Goal: Task Accomplishment & Management: Use online tool/utility

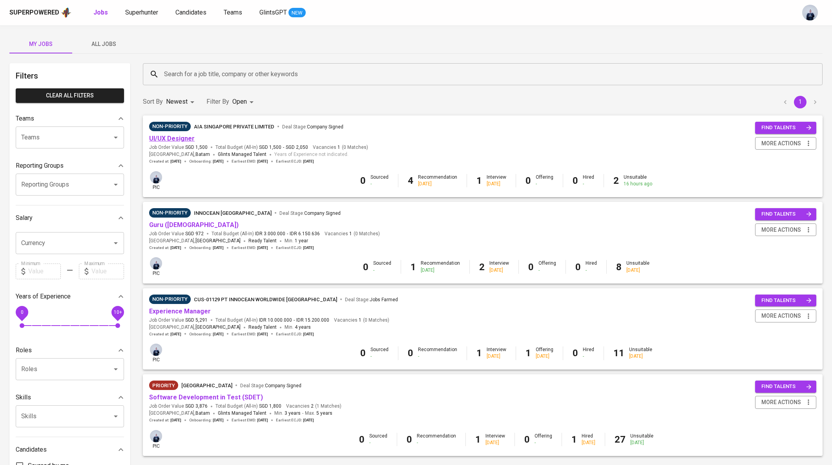
click at [181, 138] on link "UI/UX Designer" at bounding box center [172, 138] width 46 height 7
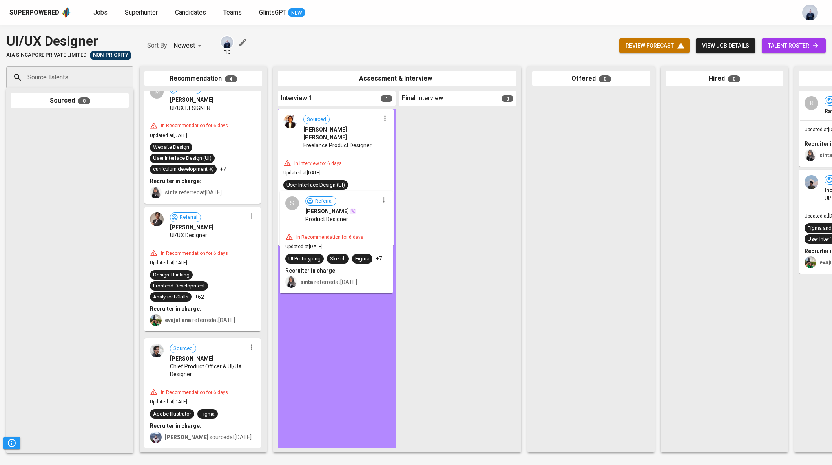
drag, startPoint x: 201, startPoint y: 294, endPoint x: 342, endPoint y: 228, distance: 155.9
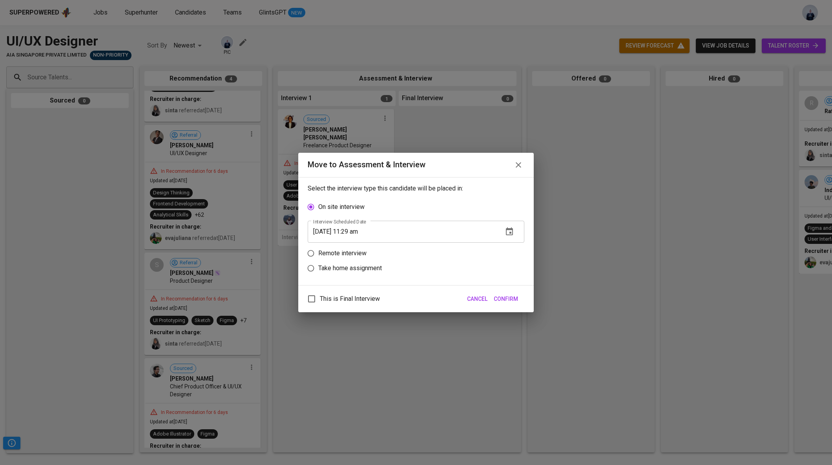
click at [351, 255] on p "Remote interview" at bounding box center [342, 252] width 48 height 9
click at [318, 255] on input "Remote interview" at bounding box center [310, 253] width 15 height 15
radio input "true"
click at [508, 245] on icon "button" at bounding box center [509, 246] width 9 height 9
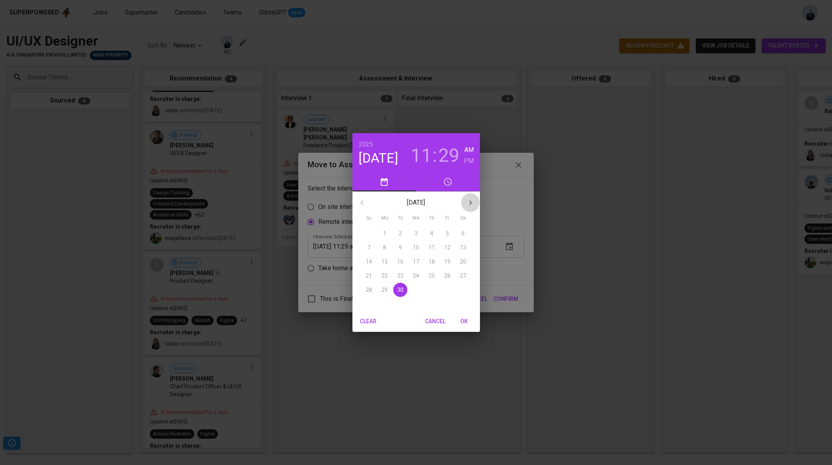
click at [470, 201] on icon "button" at bounding box center [470, 202] width 9 height 9
click at [447, 232] on p "3" at bounding box center [447, 233] width 3 height 8
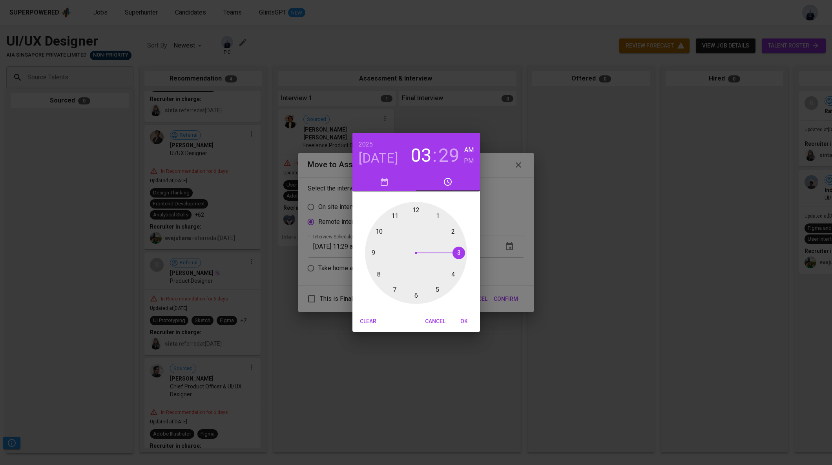
click at [460, 250] on div at bounding box center [416, 253] width 102 height 102
click at [457, 248] on div at bounding box center [416, 253] width 102 height 102
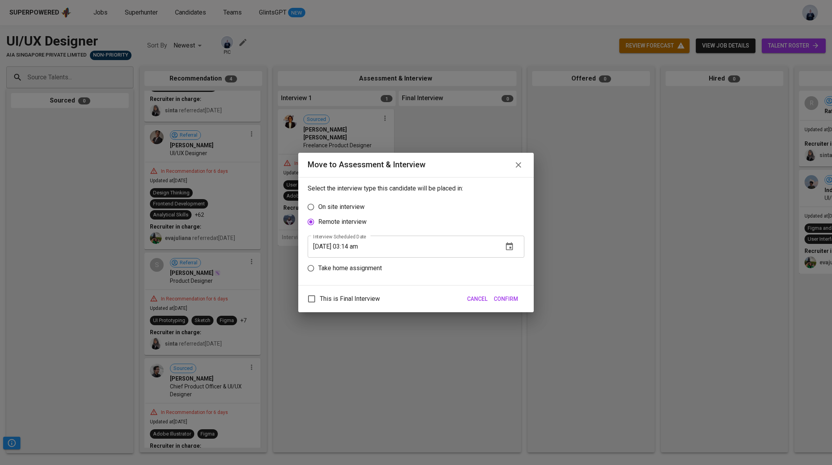
click at [363, 248] on input "[DATE] 03:14 am" at bounding box center [402, 246] width 189 height 22
click at [372, 245] on input "[DATE] 03:15 am" at bounding box center [402, 246] width 189 height 22
type input "[DATE] 03:15 pm"
click at [513, 297] on span "Confirm" at bounding box center [506, 299] width 24 height 10
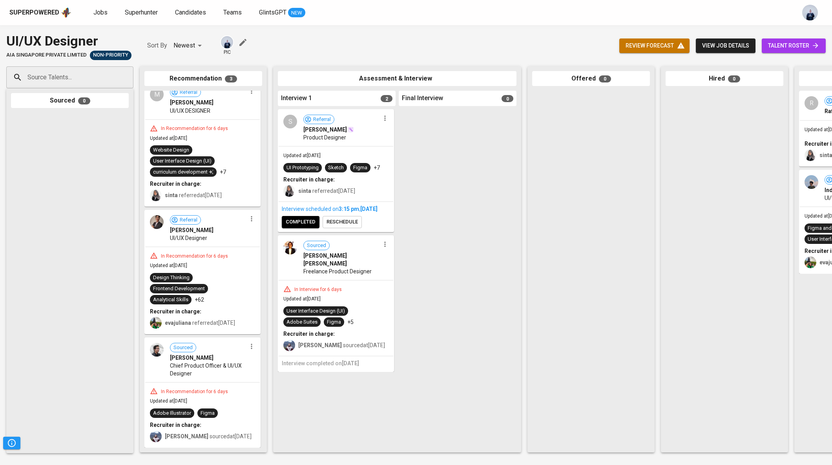
scroll to position [8, 0]
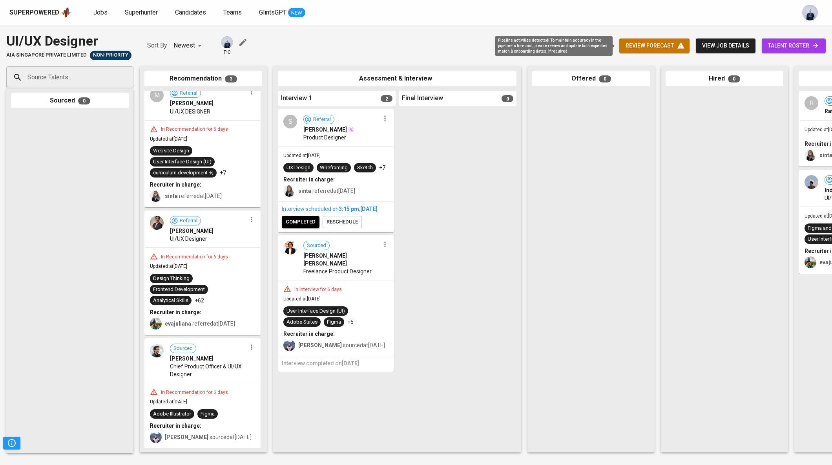
click at [643, 48] on span "review forecast" at bounding box center [655, 46] width 58 height 10
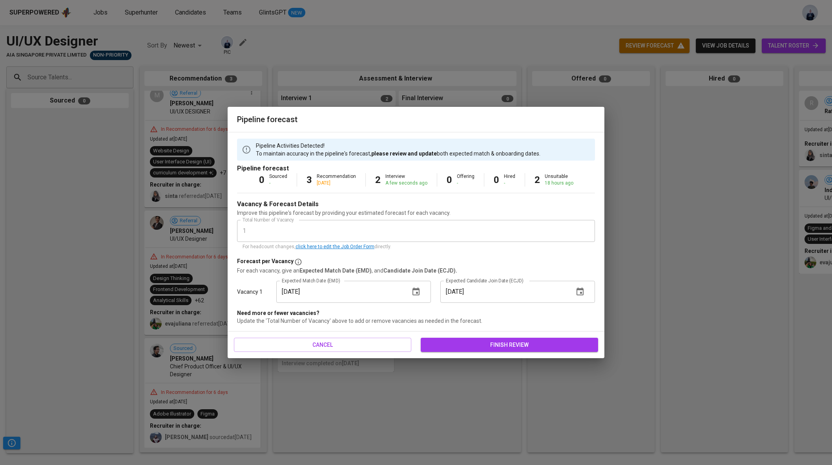
click at [475, 344] on span "finish review" at bounding box center [509, 345] width 165 height 10
